Goal: Task Accomplishment & Management: Complete application form

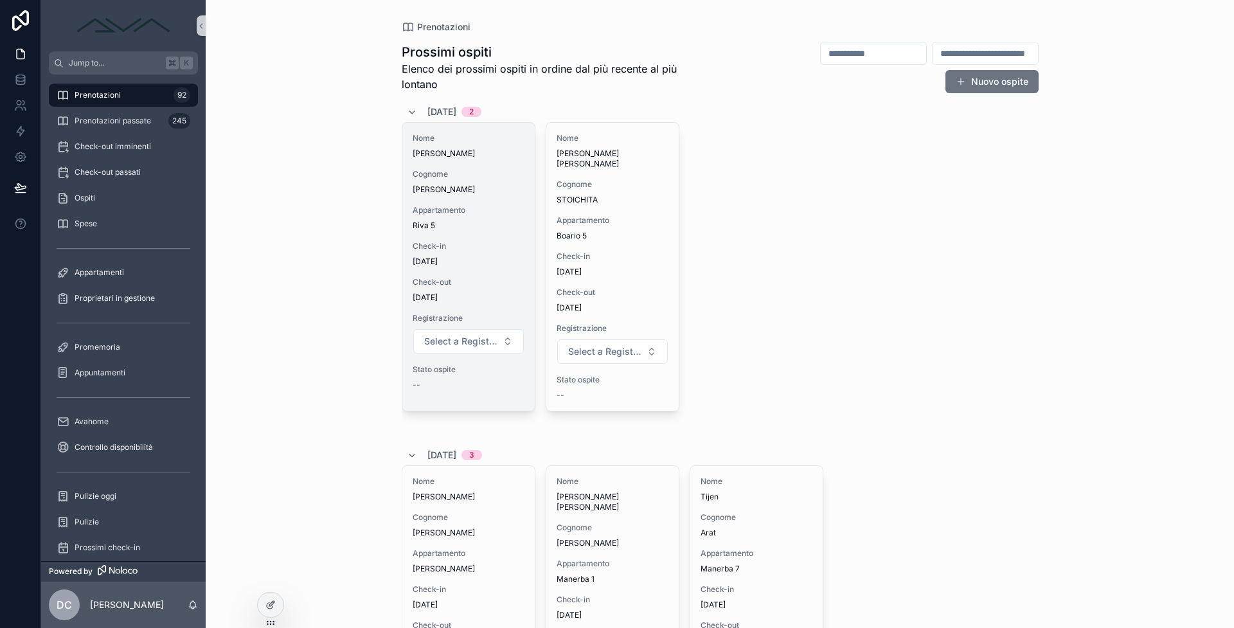
click at [450, 224] on span "Riva 5" at bounding box center [468, 225] width 112 height 10
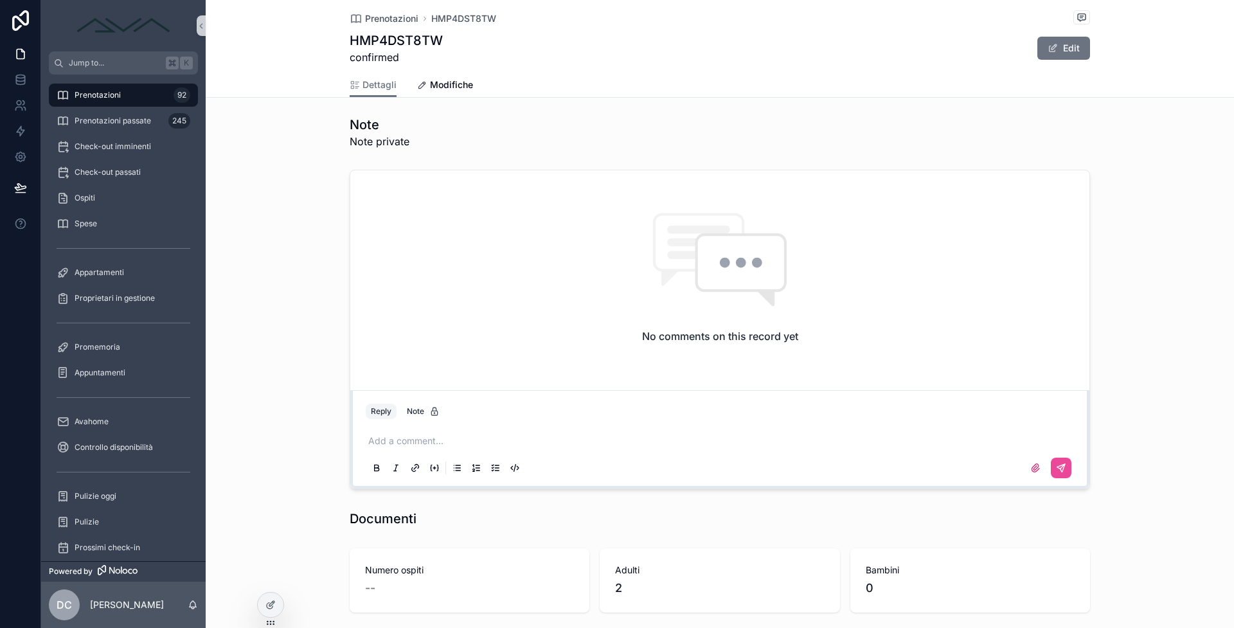
scroll to position [1146, 0]
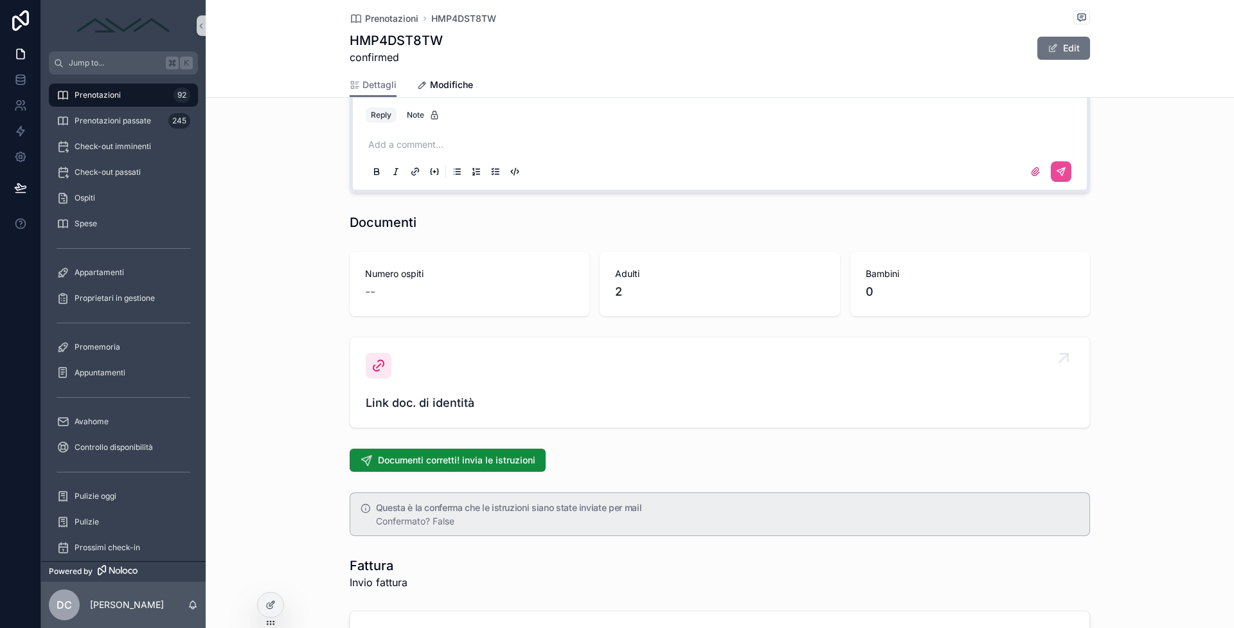
click at [411, 424] on link "Link doc. di identità" at bounding box center [719, 382] width 739 height 90
click at [413, 401] on span "Link doc. di identità" at bounding box center [720, 403] width 708 height 18
click at [376, 391] on div "Link doc. di identità" at bounding box center [720, 382] width 708 height 59
click at [380, 402] on span "Link doc. di identità" at bounding box center [720, 403] width 708 height 18
click at [380, 403] on span "Link doc. di identità" at bounding box center [720, 403] width 708 height 18
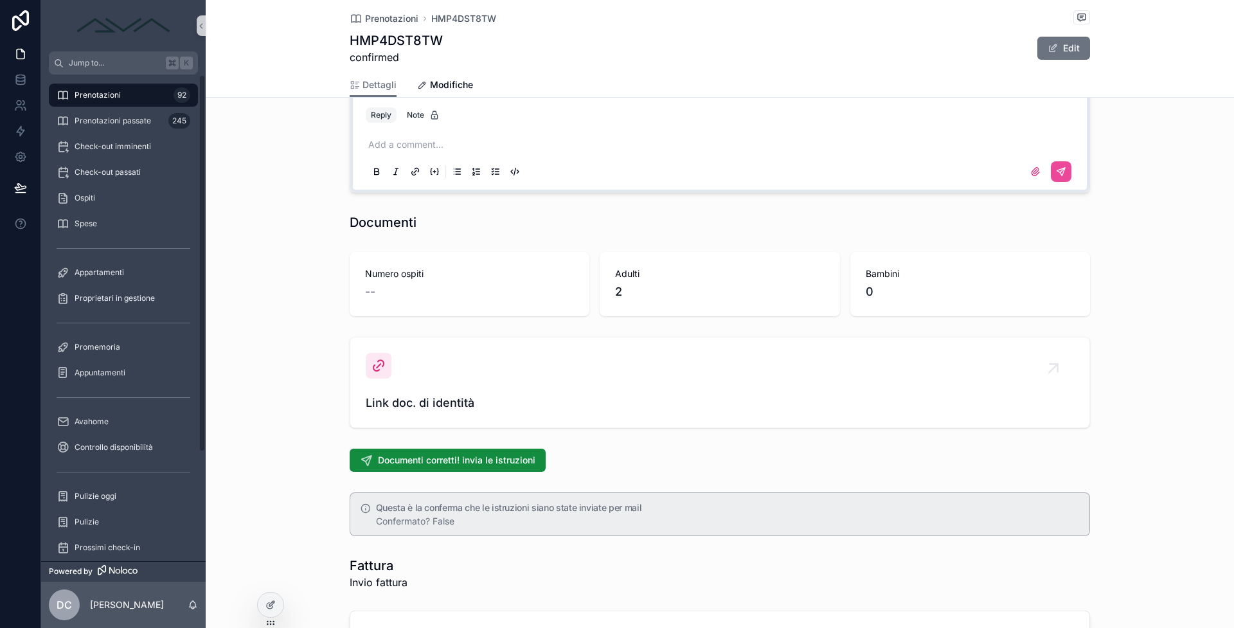
click at [140, 98] on div "Prenotazioni 92" at bounding box center [124, 95] width 134 height 21
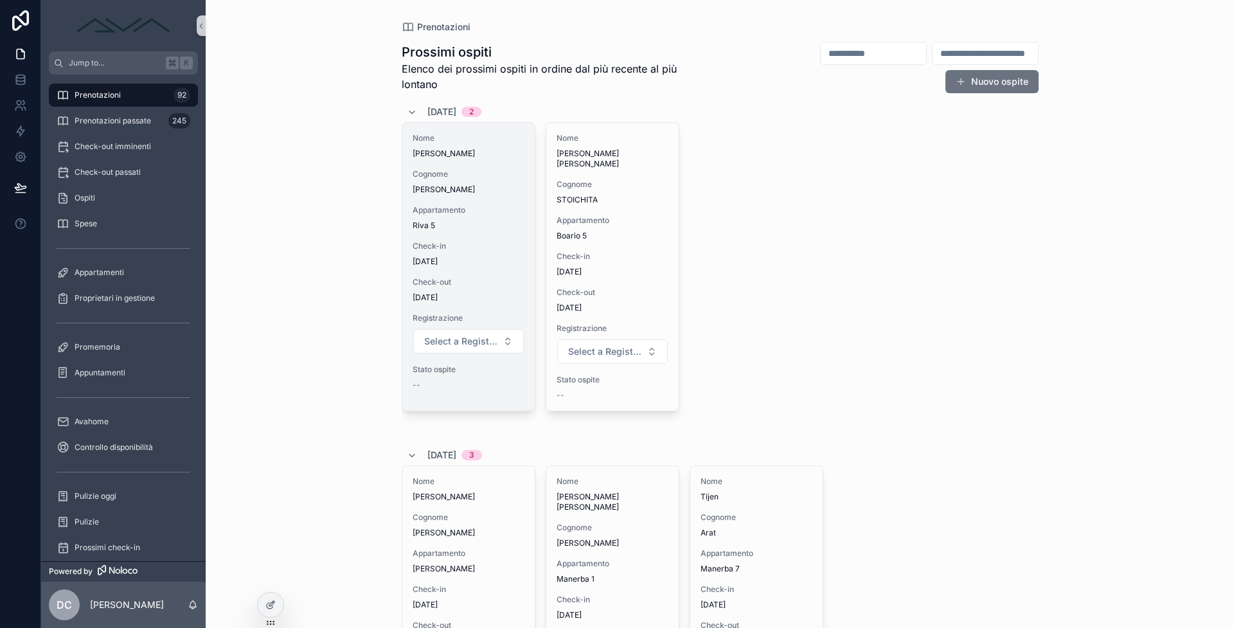
click at [445, 229] on span "Riva 5" at bounding box center [468, 225] width 112 height 10
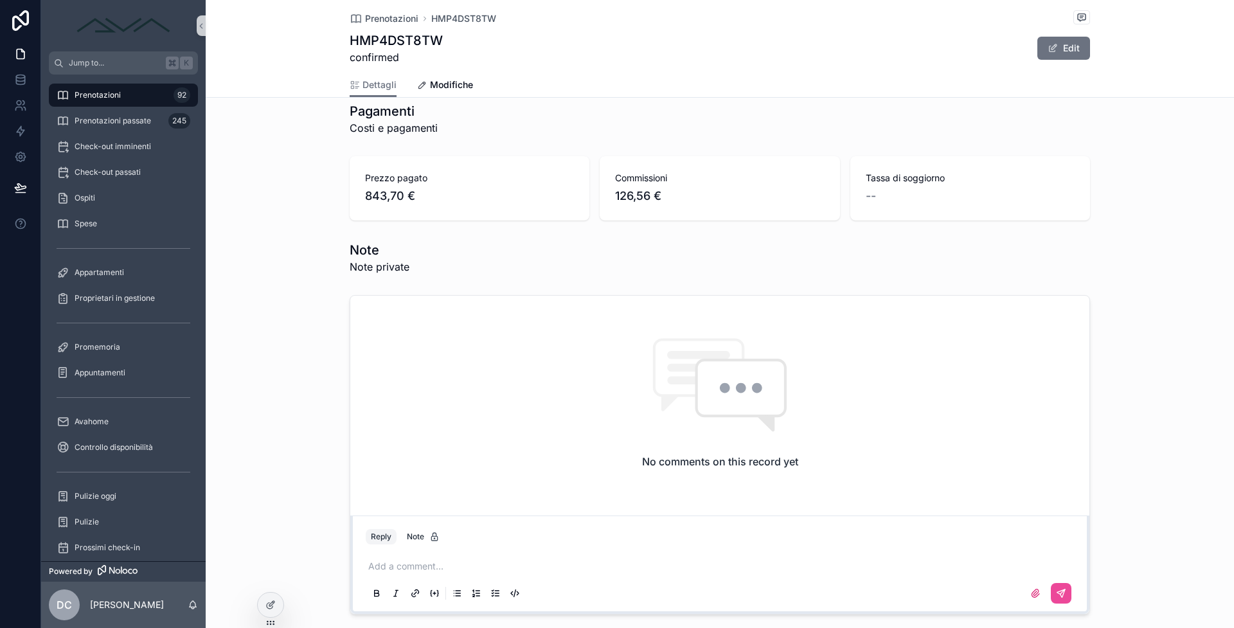
scroll to position [1004, 0]
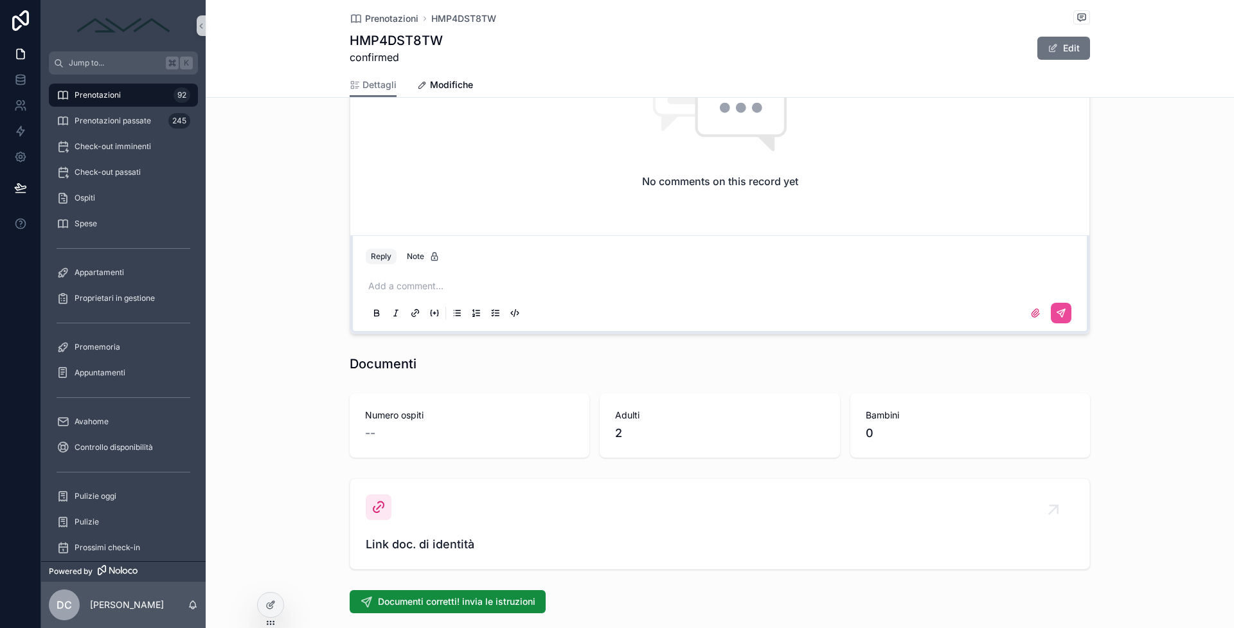
click at [386, 570] on div "Link doc. di identità" at bounding box center [720, 524] width 1028 height 102
click at [394, 544] on span "Link doc. di identità" at bounding box center [720, 544] width 708 height 18
click at [383, 506] on div "scrollable content" at bounding box center [379, 507] width 26 height 26
click at [372, 481] on link "Link doc. di identità" at bounding box center [719, 524] width 739 height 90
click at [372, 514] on icon "scrollable content" at bounding box center [378, 506] width 15 height 15
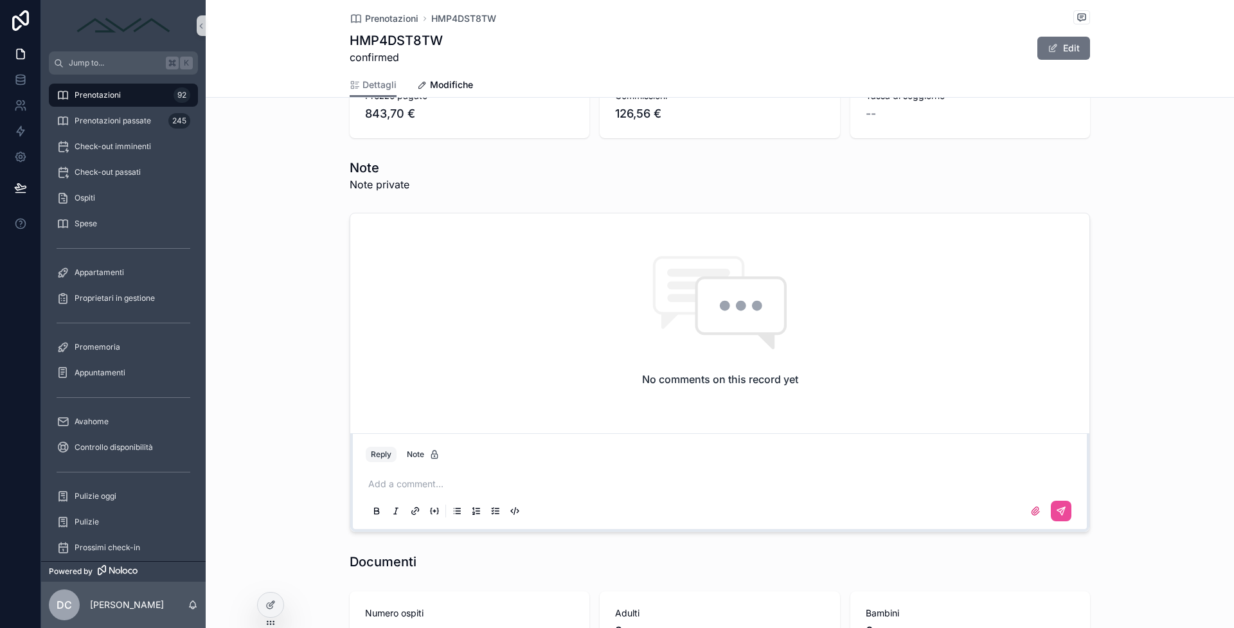
scroll to position [1075, 0]
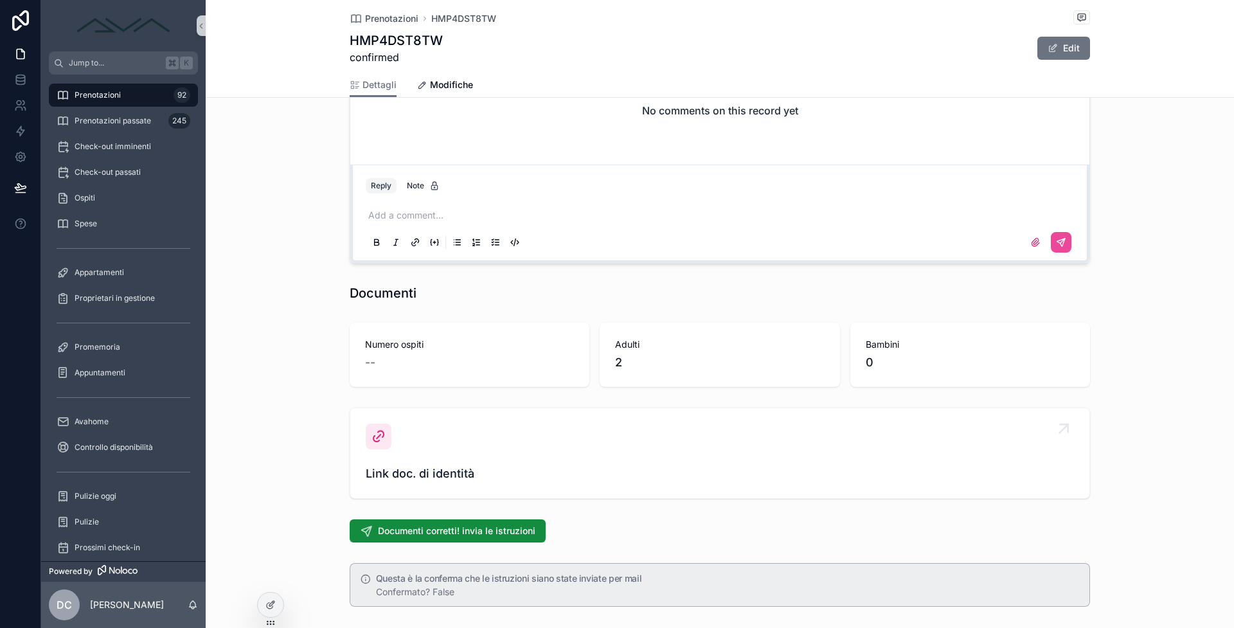
click at [373, 488] on link "Link doc. di identità" at bounding box center [719, 453] width 739 height 90
click at [392, 472] on span "Link doc. di identità" at bounding box center [720, 474] width 708 height 18
click at [375, 434] on icon "scrollable content" at bounding box center [378, 436] width 15 height 15
drag, startPoint x: 382, startPoint y: 446, endPoint x: 389, endPoint y: 461, distance: 17.0
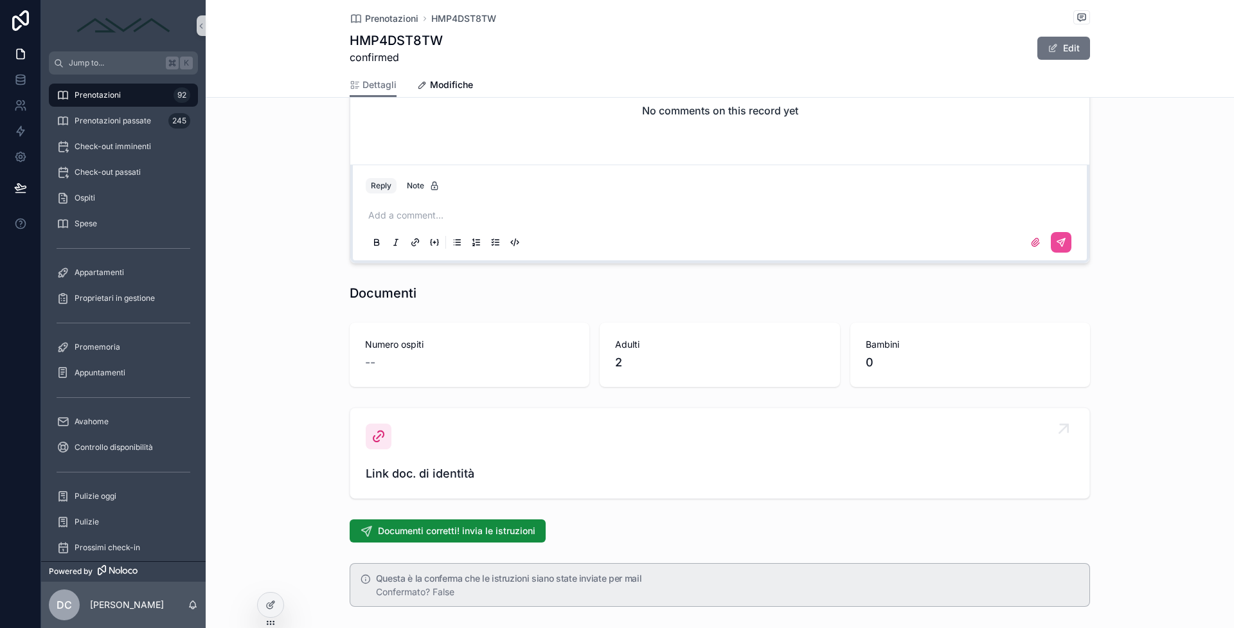
click at [382, 446] on div "scrollable content" at bounding box center [379, 436] width 26 height 26
click at [390, 468] on span "Link doc. di identità" at bounding box center [720, 474] width 708 height 18
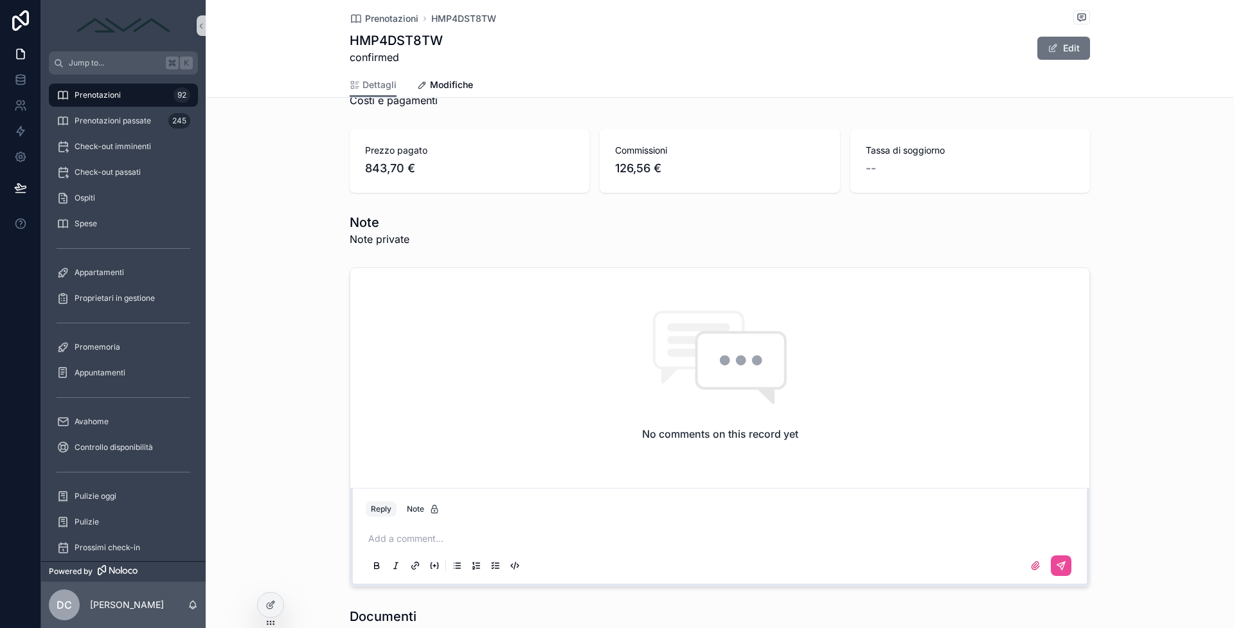
scroll to position [0, 0]
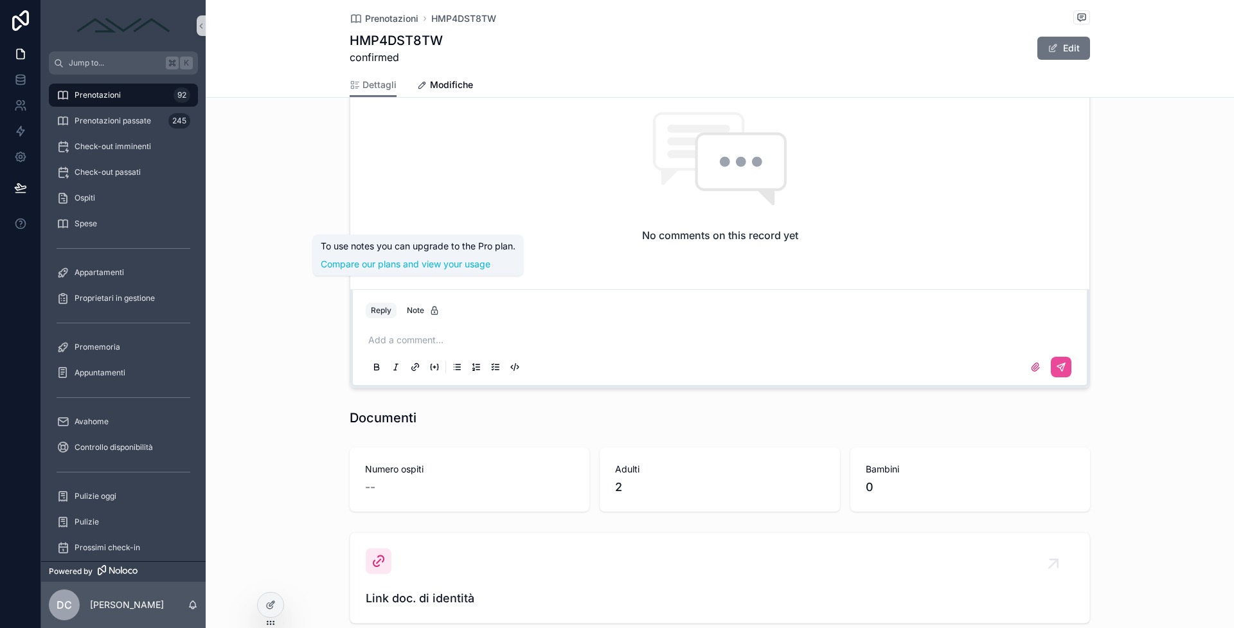
scroll to position [1061, 0]
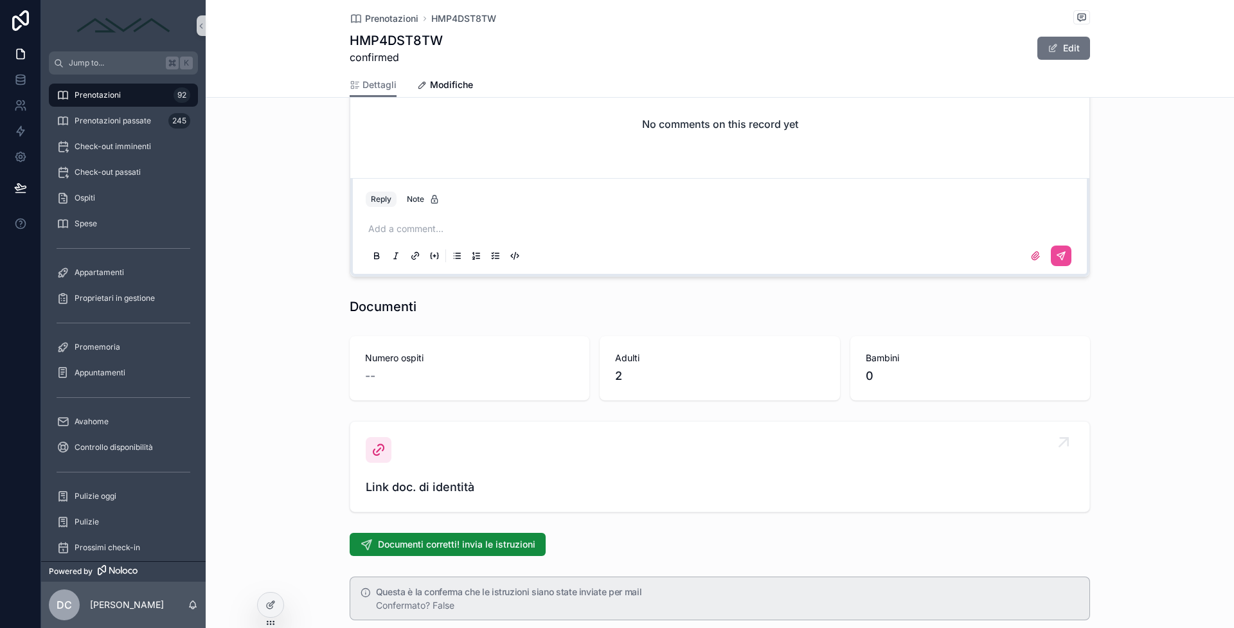
click at [414, 473] on div "Link doc. di identità" at bounding box center [720, 466] width 708 height 59
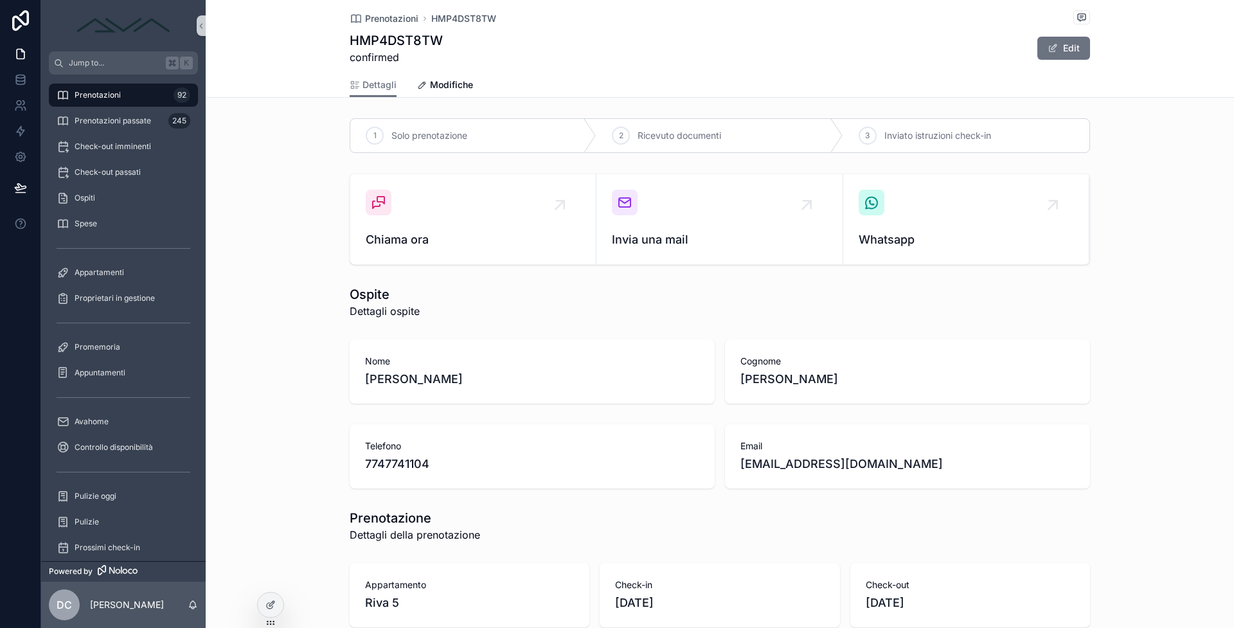
scroll to position [3, 0]
click at [864, 131] on icon "scrollable content" at bounding box center [867, 135] width 10 height 10
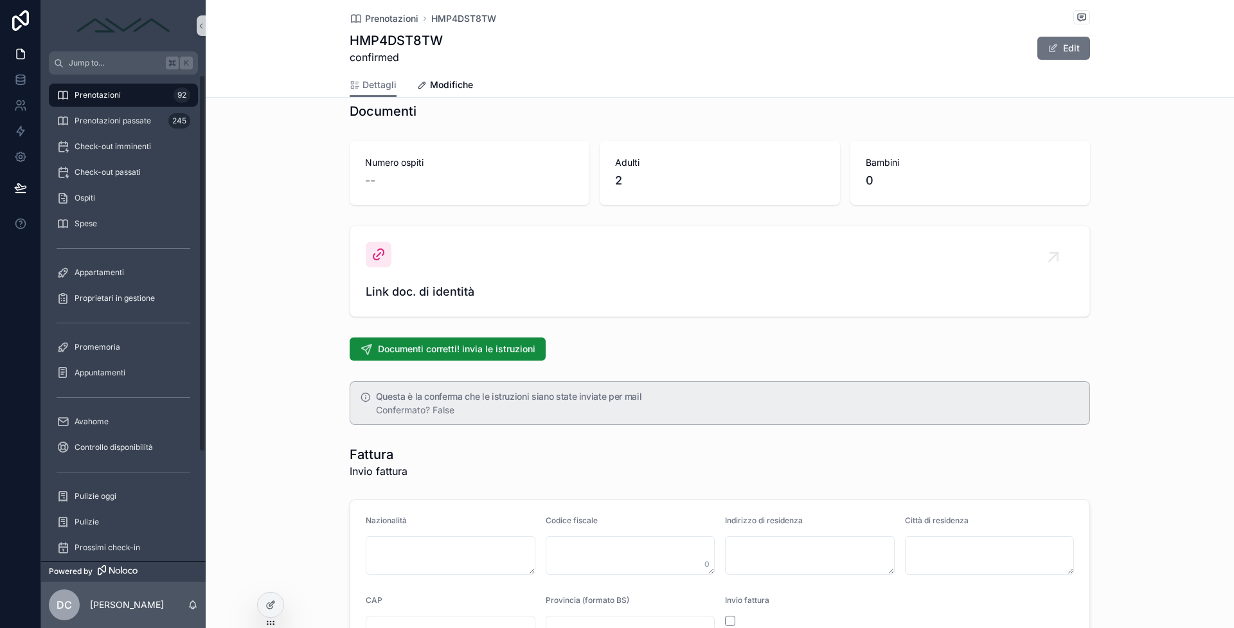
scroll to position [1377, 0]
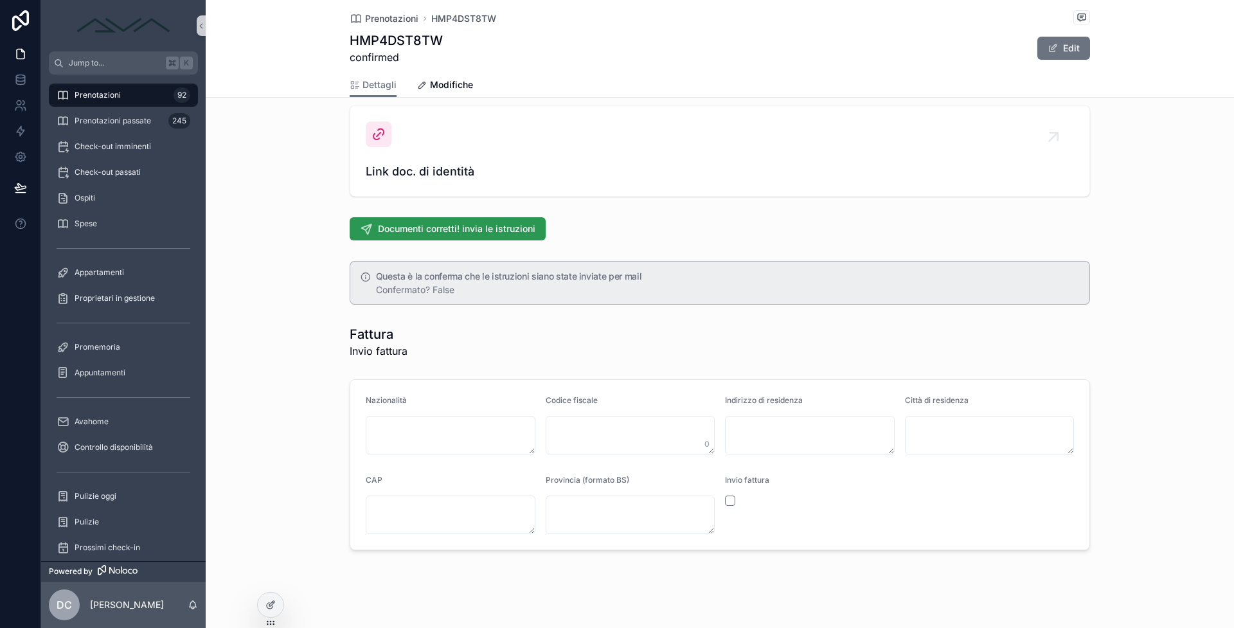
click at [394, 223] on span "Documenti corretti! invia le istruzioni" at bounding box center [456, 228] width 157 height 13
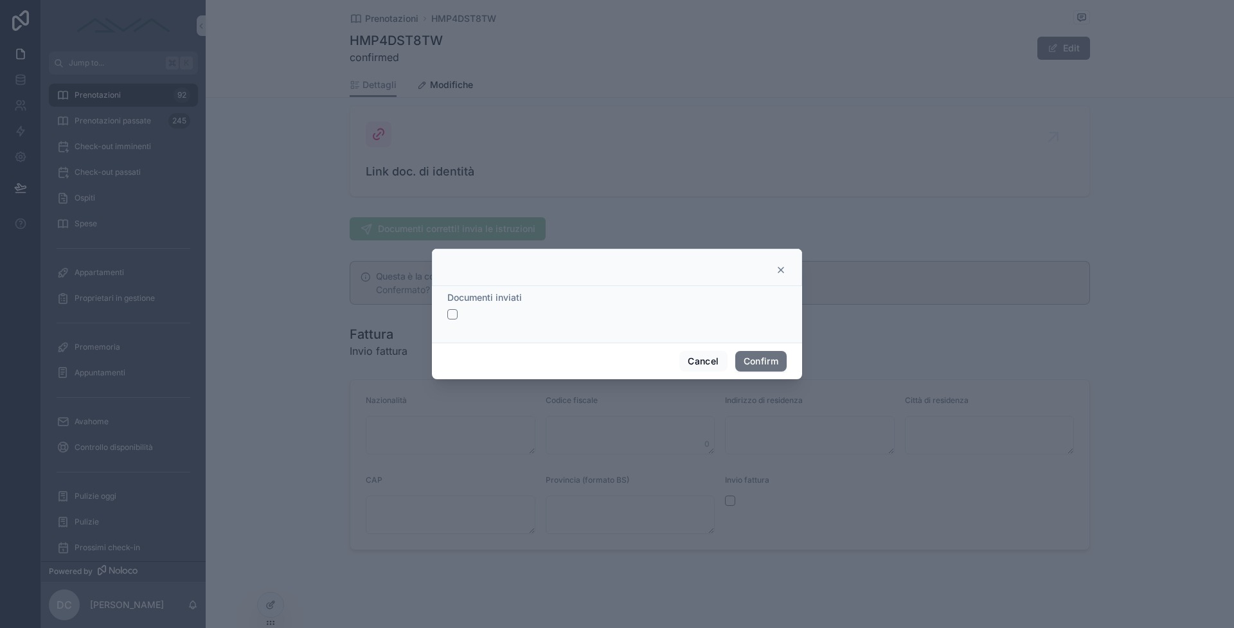
click at [456, 314] on button "button" at bounding box center [452, 314] width 10 height 10
click at [752, 360] on button "Confirm" at bounding box center [760, 361] width 51 height 21
